Goal: Task Accomplishment & Management: Use online tool/utility

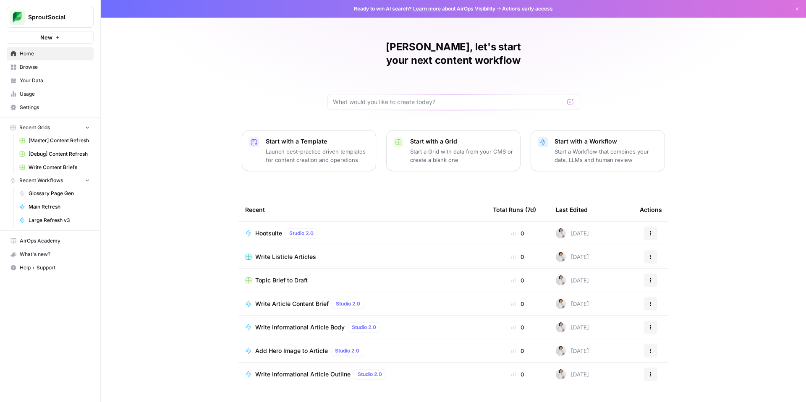
click at [178, 166] on div "[PERSON_NAME], let's start your next content workflow Start with a Template Lau…" at bounding box center [453, 201] width 705 height 402
click at [65, 141] on span "[Master] Content Refresh" at bounding box center [59, 141] width 61 height 8
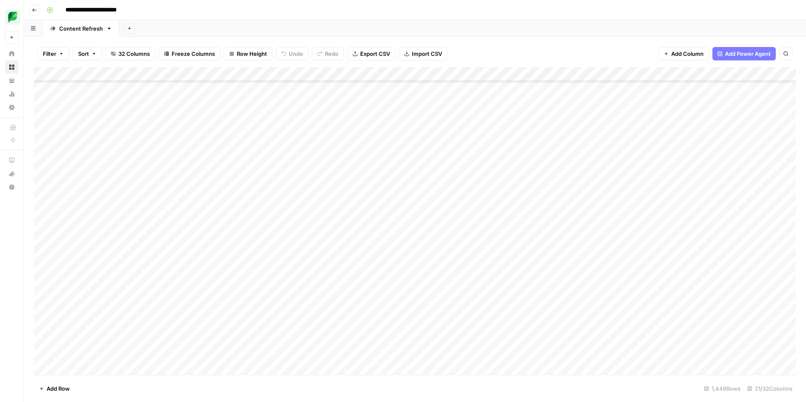
scroll to position [1768, 0]
click at [716, 185] on div "Add Column" at bounding box center [415, 221] width 762 height 308
click at [711, 188] on div "Add Column" at bounding box center [415, 221] width 762 height 308
click at [138, 189] on div "Add Column" at bounding box center [415, 221] width 762 height 308
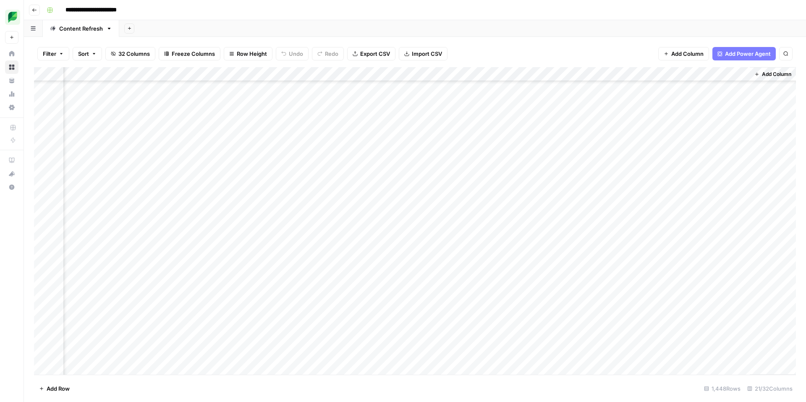
click at [139, 190] on div "Add Column" at bounding box center [415, 221] width 762 height 308
click at [301, 222] on div "Add Column" at bounding box center [415, 221] width 762 height 308
click at [709, 188] on div "Add Column" at bounding box center [415, 221] width 762 height 308
click at [353, 188] on div "Add Column" at bounding box center [415, 221] width 762 height 308
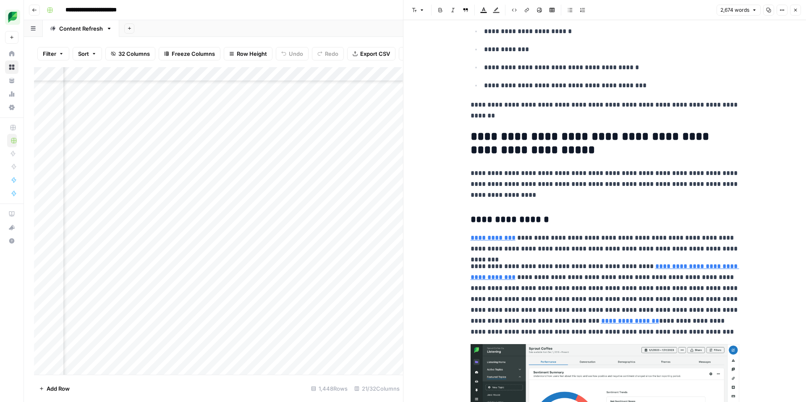
scroll to position [349, 0]
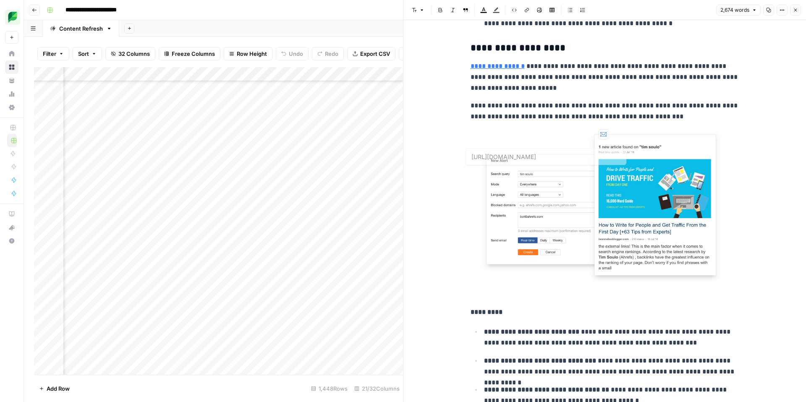
type input "[URL][DOMAIN_NAME]"
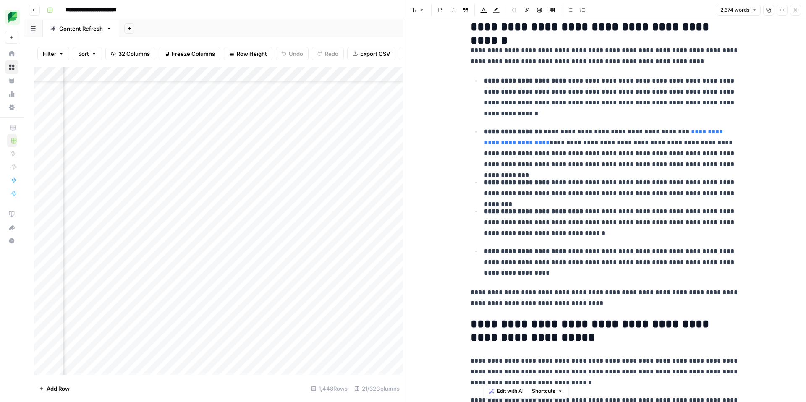
scroll to position [5172, 0]
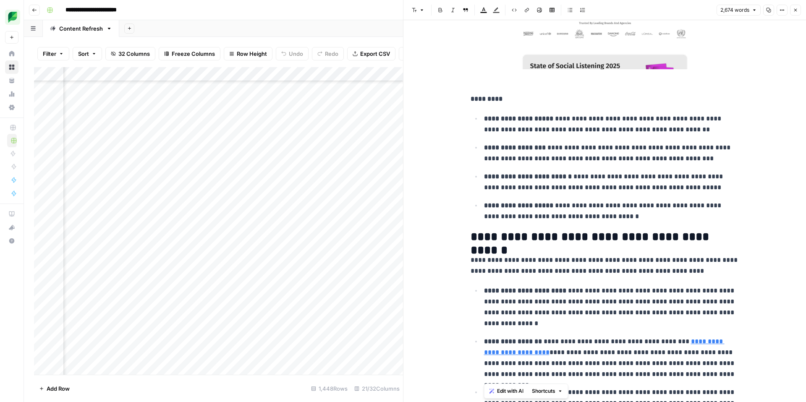
drag, startPoint x: 564, startPoint y: 351, endPoint x: 489, endPoint y: -29, distance: 387.4
click at [489, 0] on html "**********" at bounding box center [403, 201] width 806 height 402
click at [565, 136] on ul "**********" at bounding box center [604, 167] width 269 height 109
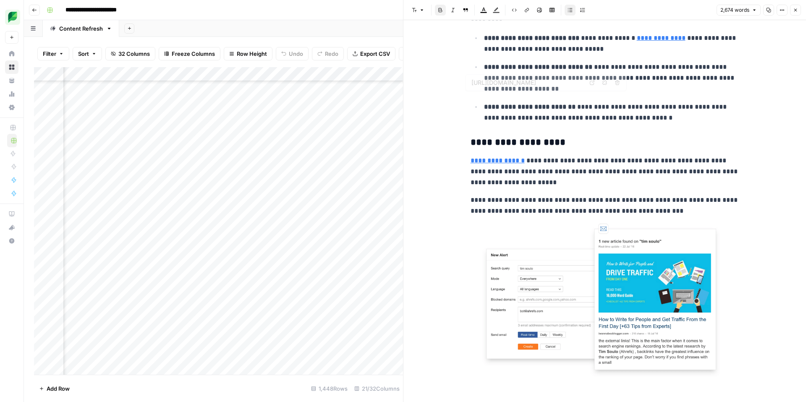
type input "[URL][DOMAIN_NAME]"
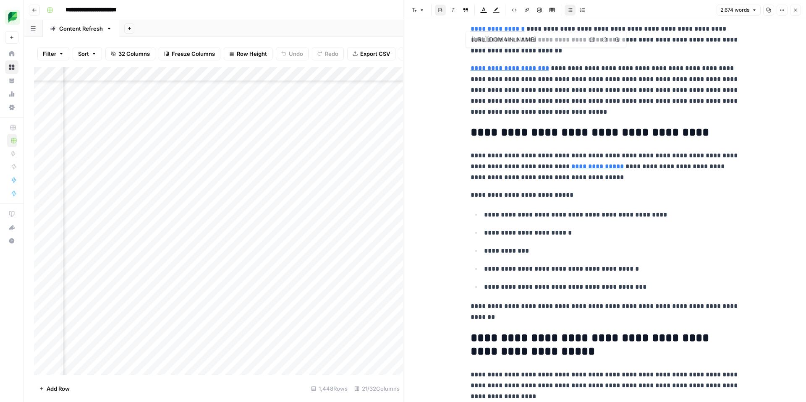
scroll to position [0, 0]
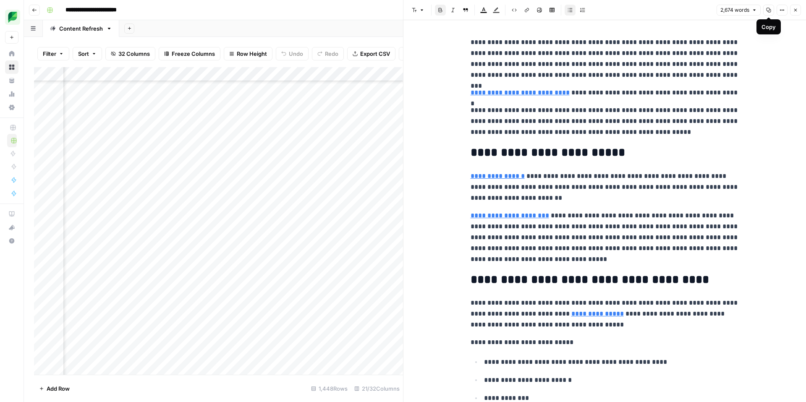
click at [768, 10] on icon "button" at bounding box center [768, 10] width 5 height 5
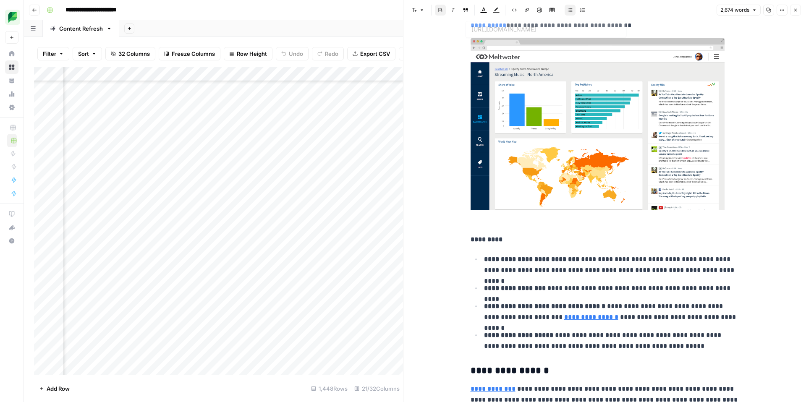
type input "[URL][DOMAIN_NAME]"
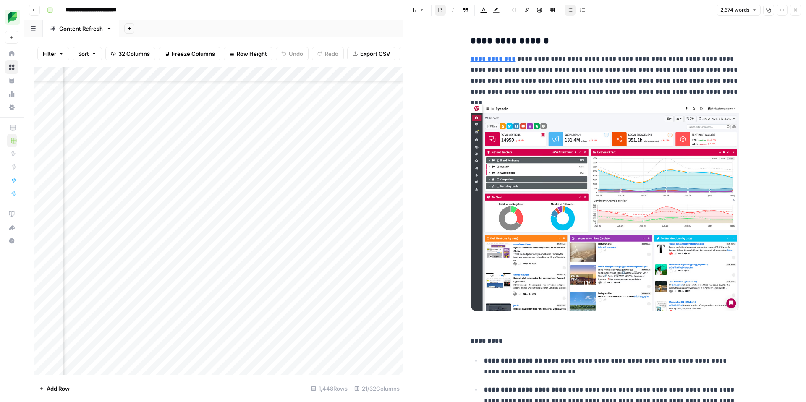
scroll to position [3027, 0]
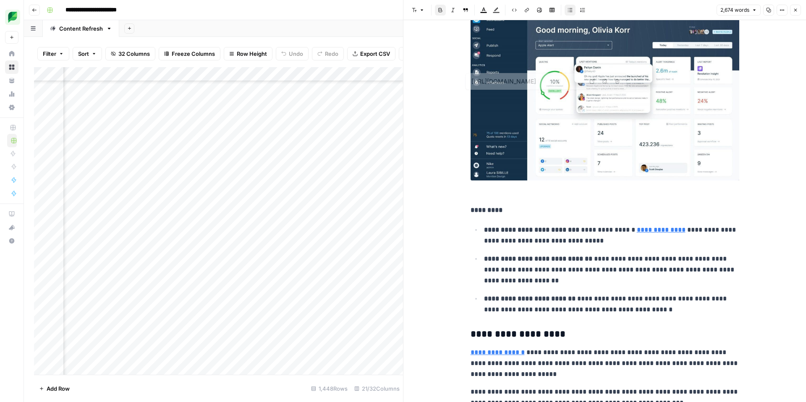
type input "[URL][DOMAIN_NAME]"
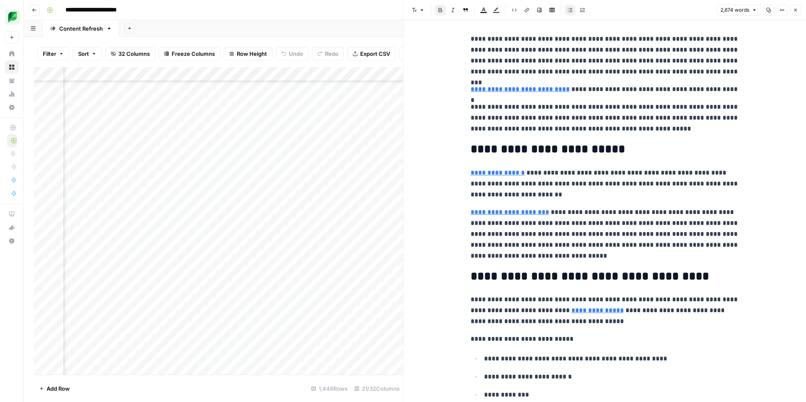
scroll to position [2, 0]
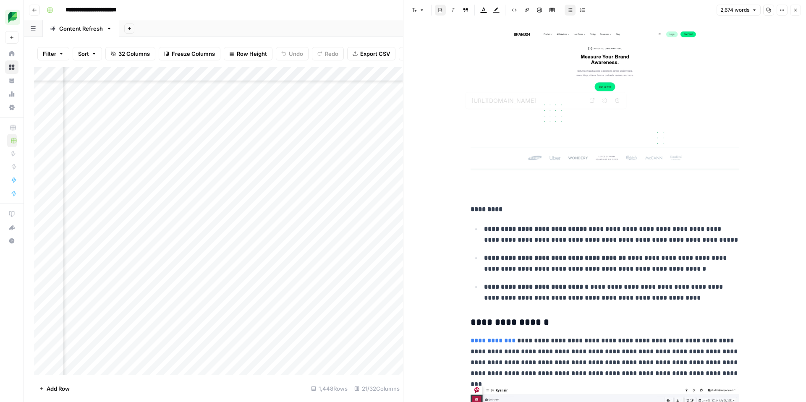
type input "[URL][DOMAIN_NAME]"
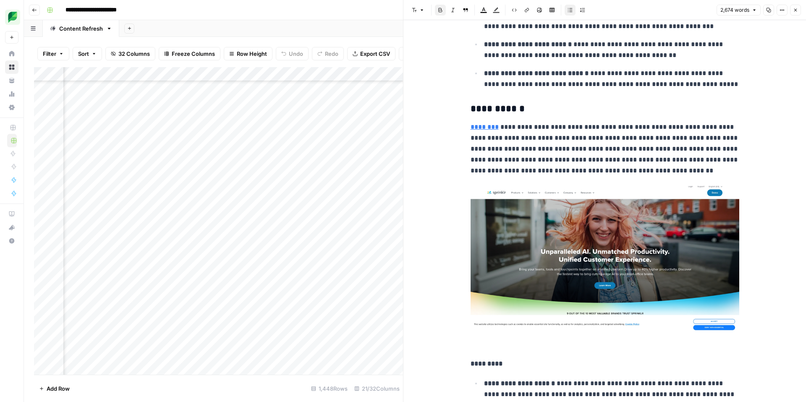
scroll to position [3410, 0]
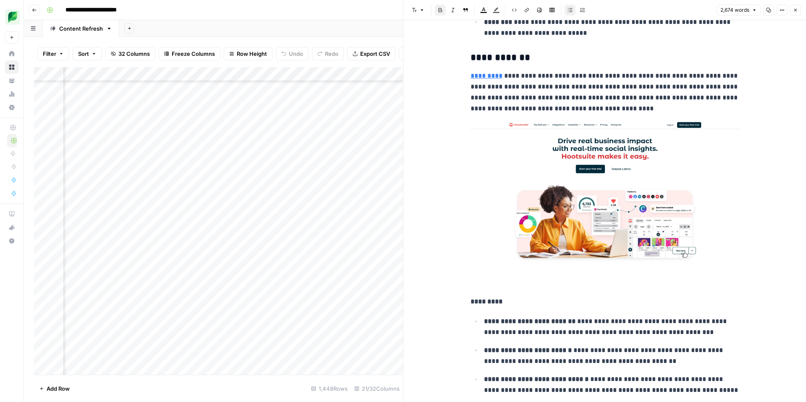
click at [797, 10] on icon "button" at bounding box center [795, 10] width 5 height 5
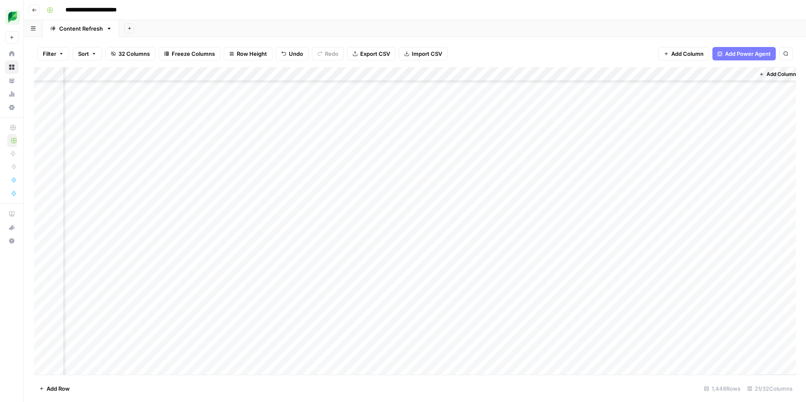
scroll to position [1768, 1032]
type input "**********"
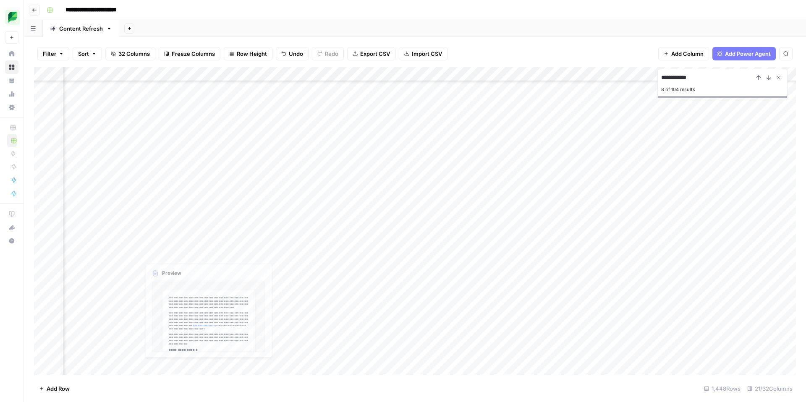
scroll to position [106, 108]
click at [744, 368] on div "Add Column" at bounding box center [415, 221] width 762 height 308
click at [675, 327] on div "Add Column" at bounding box center [415, 221] width 762 height 308
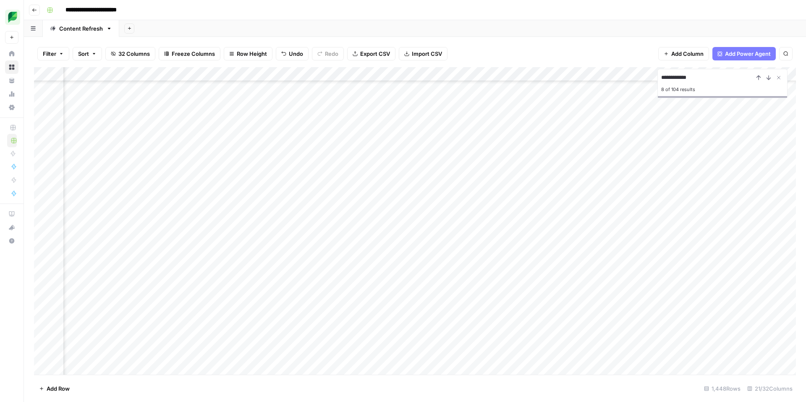
click at [611, 326] on div "Add Column" at bounding box center [415, 221] width 762 height 308
click at [541, 322] on div "Add Column" at bounding box center [415, 221] width 762 height 308
click at [552, 324] on div "Add Column" at bounding box center [415, 221] width 762 height 308
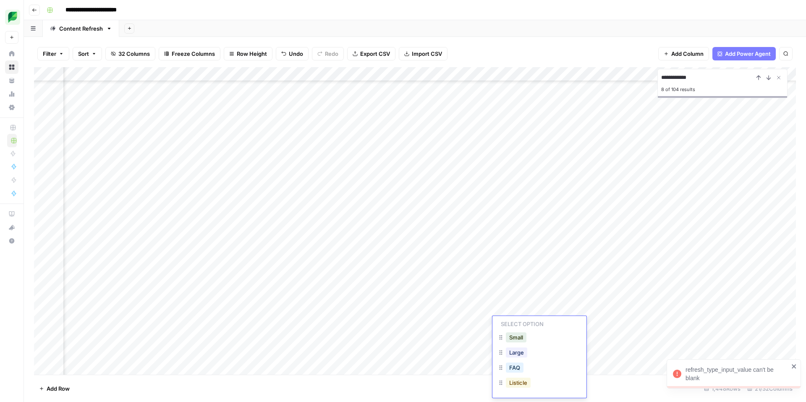
click at [523, 383] on button "Listicle" at bounding box center [518, 383] width 25 height 10
click at [608, 323] on div "Add Column" at bounding box center [415, 221] width 762 height 308
click at [348, 353] on div "Add Column" at bounding box center [415, 221] width 762 height 308
click at [767, 78] on icon "Next Result" at bounding box center [768, 77] width 7 height 7
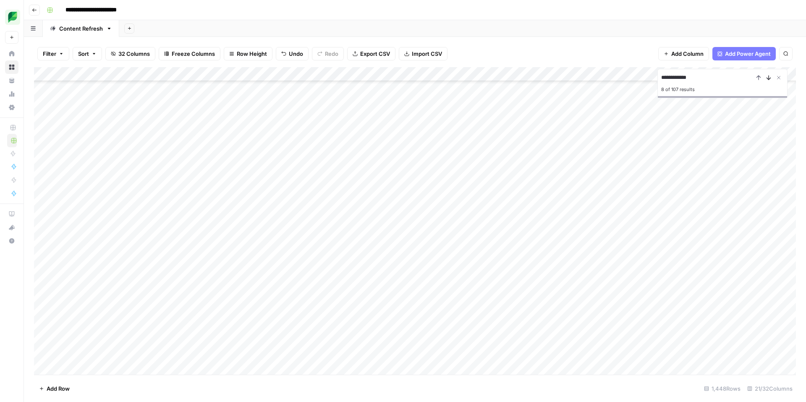
click at [767, 78] on icon "Next Result" at bounding box center [768, 77] width 7 height 7
click at [564, 46] on div "Filter Sort 32 Columns Freeze Columns Row Height Undo Redo Export CSV Import CS…" at bounding box center [415, 53] width 762 height 27
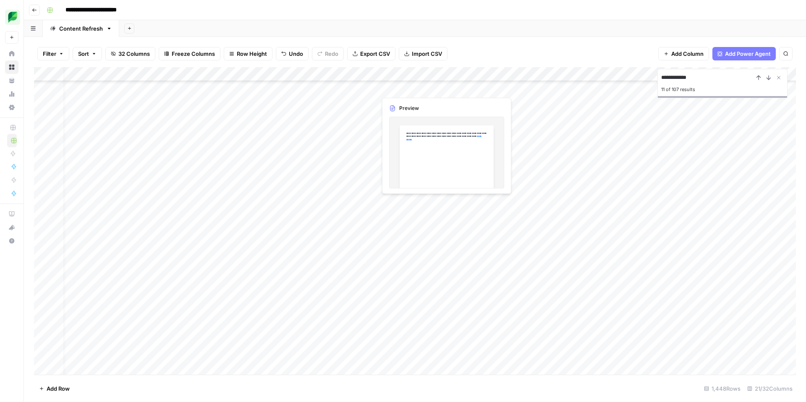
click at [413, 89] on div "Add Column" at bounding box center [415, 221] width 762 height 308
click at [508, 52] on div "Filter Sort 32 Columns Freeze Columns Row Height Undo Redo Export CSV Import CS…" at bounding box center [415, 53] width 762 height 27
drag, startPoint x: 709, startPoint y: 78, endPoint x: 683, endPoint y: 78, distance: 25.6
click at [683, 78] on input "**********" at bounding box center [707, 78] width 92 height 10
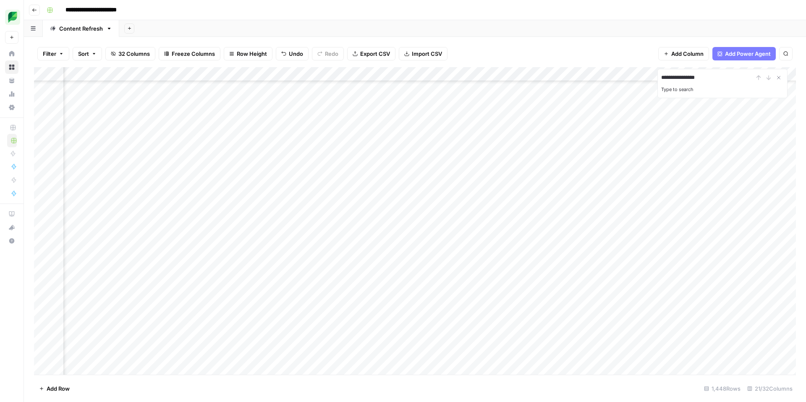
type input "**********"
click at [615, 160] on div "Add Column" at bounding box center [415, 221] width 762 height 308
click at [473, 200] on div "Add Column" at bounding box center [415, 221] width 762 height 308
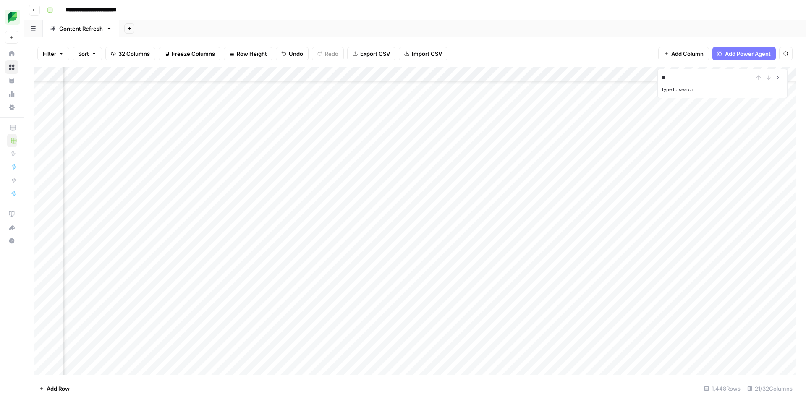
type input "*"
click at [707, 79] on input "*****" at bounding box center [707, 78] width 92 height 10
drag, startPoint x: 703, startPoint y: 81, endPoint x: 643, endPoint y: 78, distance: 60.0
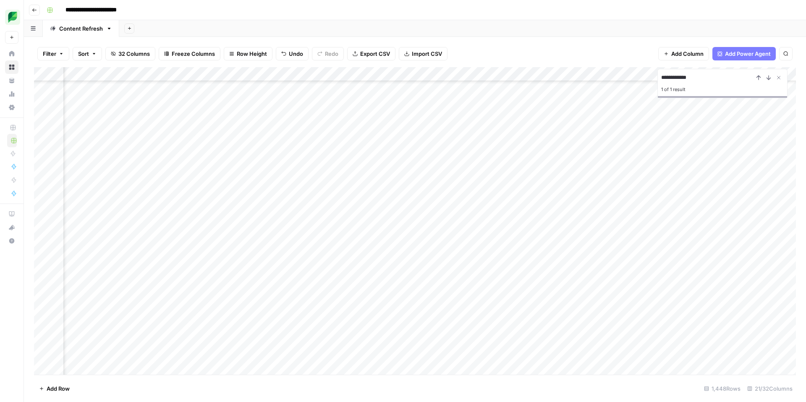
click at [643, 78] on div "**********" at bounding box center [415, 221] width 762 height 308
drag, startPoint x: 674, startPoint y: 78, endPoint x: 646, endPoint y: 77, distance: 27.7
click at [647, 77] on div "**********" at bounding box center [415, 221] width 762 height 308
type input "**********"
click at [712, 367] on div "Add Column" at bounding box center [415, 221] width 762 height 308
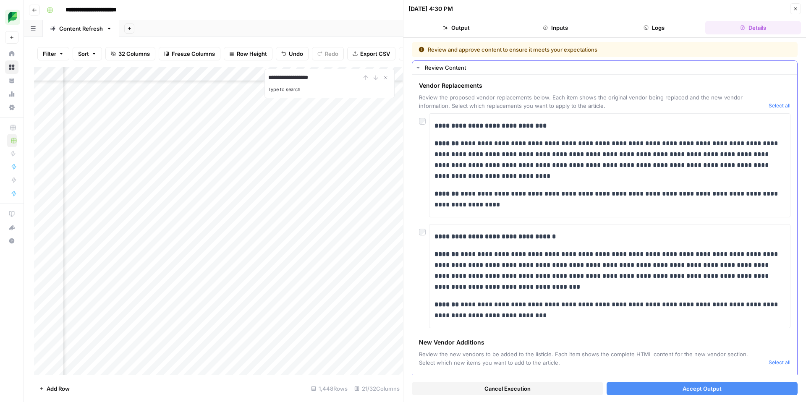
scroll to position [20, 0]
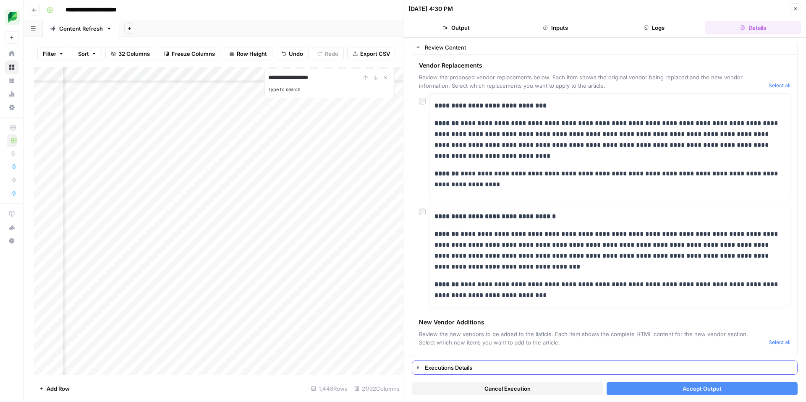
click at [463, 367] on div "Executions Details" at bounding box center [608, 367] width 367 height 8
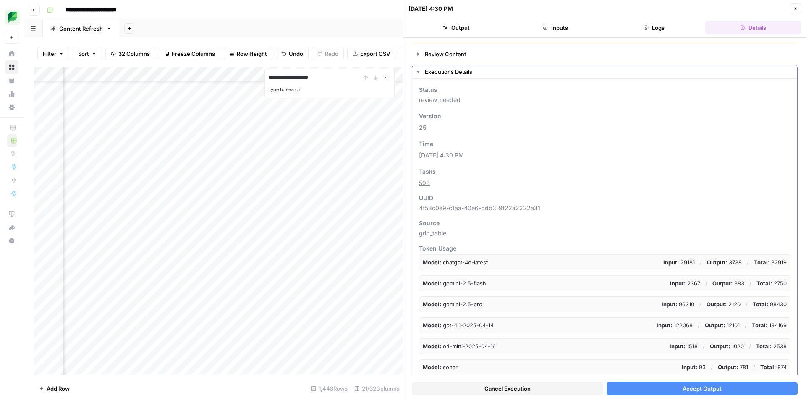
scroll to position [21, 0]
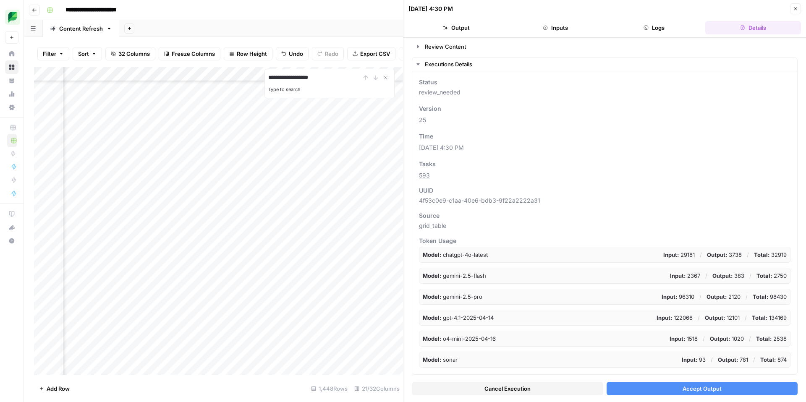
click at [655, 391] on button "Accept Output" at bounding box center [701, 388] width 191 height 13
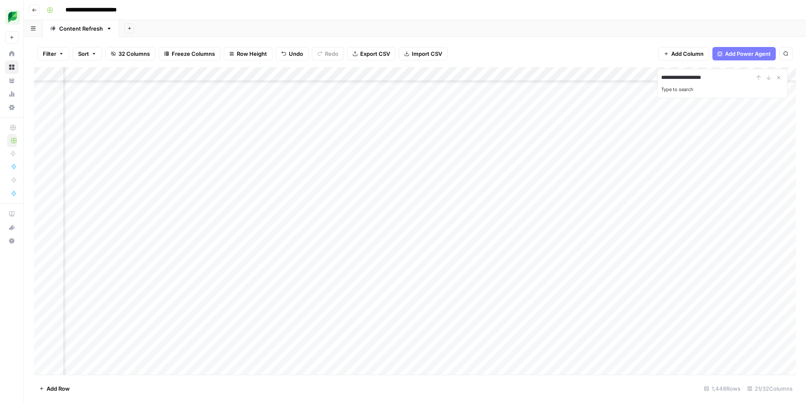
click at [637, 369] on div "Add Column" at bounding box center [415, 221] width 762 height 308
click at [758, 365] on div "Add Column" at bounding box center [415, 221] width 762 height 308
click at [777, 76] on icon "Close Search" at bounding box center [778, 77] width 7 height 7
